Goal: Navigation & Orientation: Find specific page/section

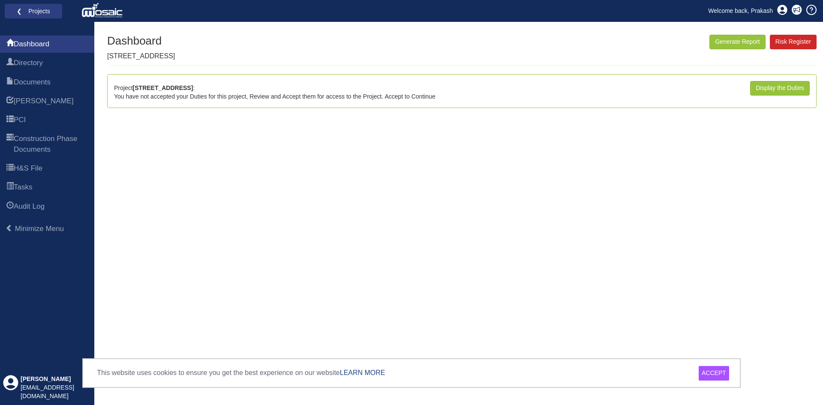
click at [745, 192] on div "Generate Report Show All HARI Select "Yes" for All Eliminated included or "No" …" at bounding box center [461, 220] width 709 height 370
click at [728, 181] on div "Generate Report Show All HARI Select "Yes" for All Eliminated included or "No" …" at bounding box center [461, 220] width 709 height 370
click at [26, 63] on span "Directory" at bounding box center [28, 63] width 29 height 10
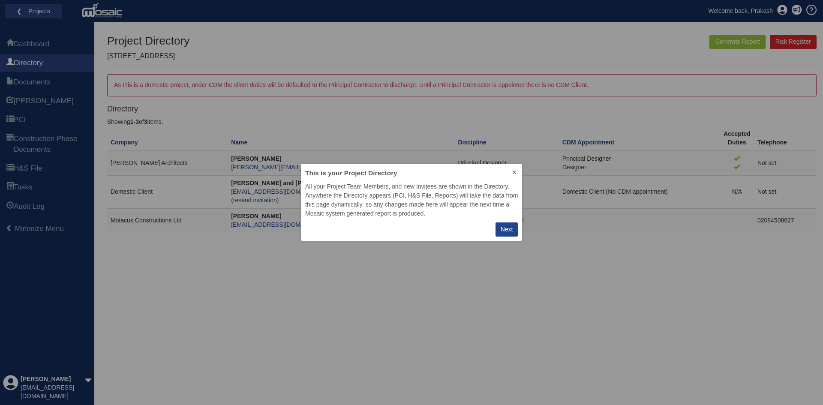
scroll to position [71, 215]
click at [512, 171] on icon at bounding box center [514, 172] width 7 height 7
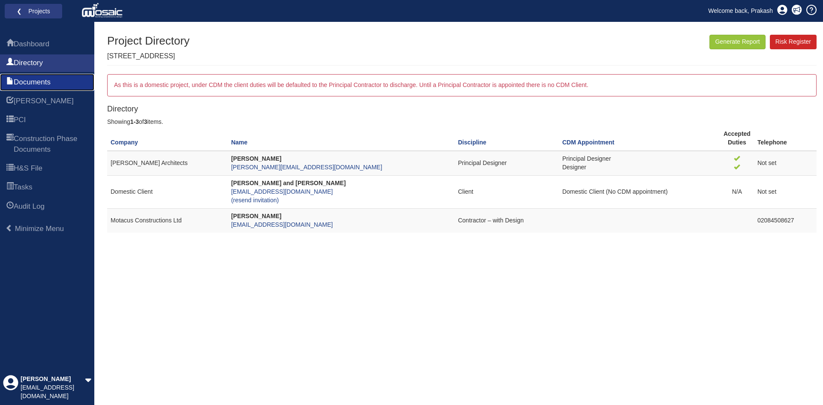
click at [50, 83] on span "Documents" at bounding box center [32, 82] width 37 height 10
click at [33, 99] on span "[PERSON_NAME]" at bounding box center [44, 101] width 60 height 10
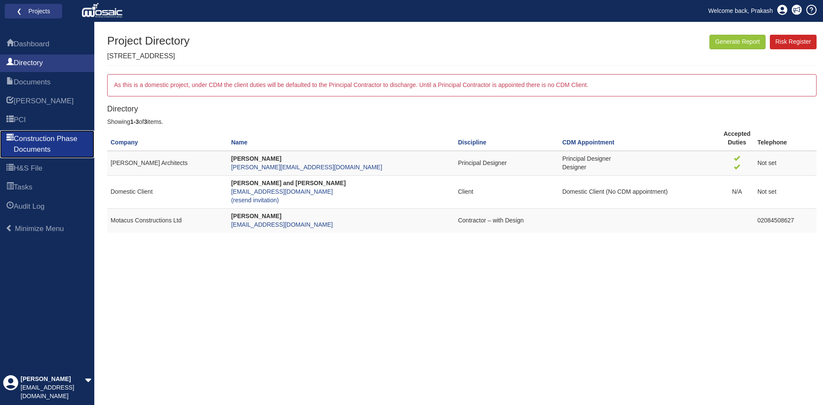
click at [48, 140] on span "Construction Phase Documents" at bounding box center [51, 144] width 74 height 21
click at [26, 167] on span "H&S File" at bounding box center [28, 168] width 29 height 10
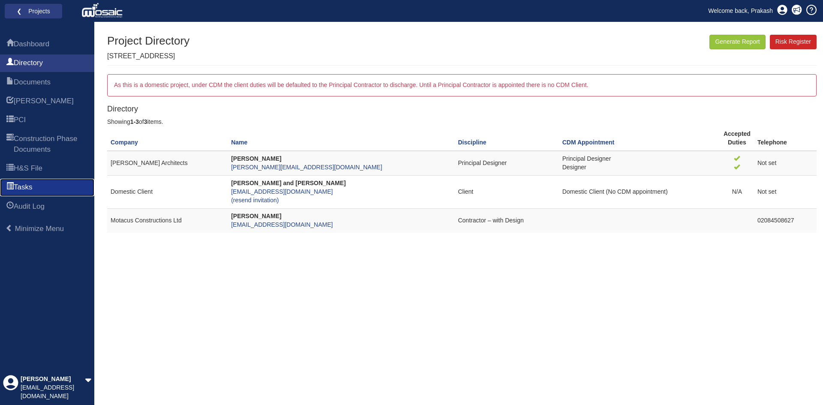
click at [32, 187] on span "Tasks" at bounding box center [23, 187] width 18 height 10
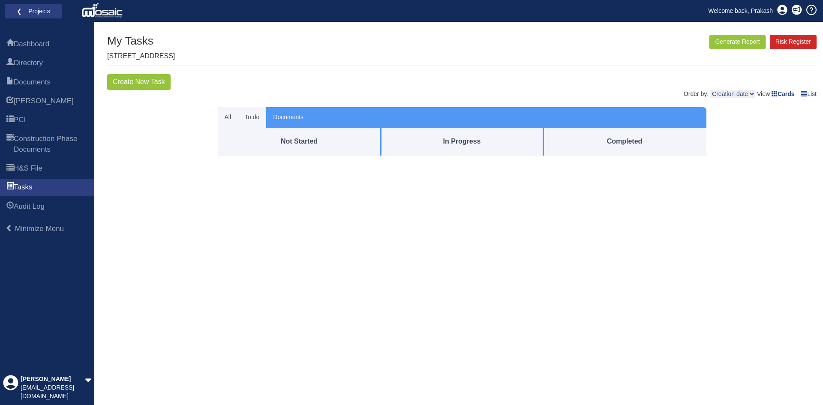
click at [252, 119] on button "To do" at bounding box center [252, 117] width 28 height 21
click at [280, 116] on button "Documents" at bounding box center [288, 117] width 44 height 21
